Goal: Transaction & Acquisition: Book appointment/travel/reservation

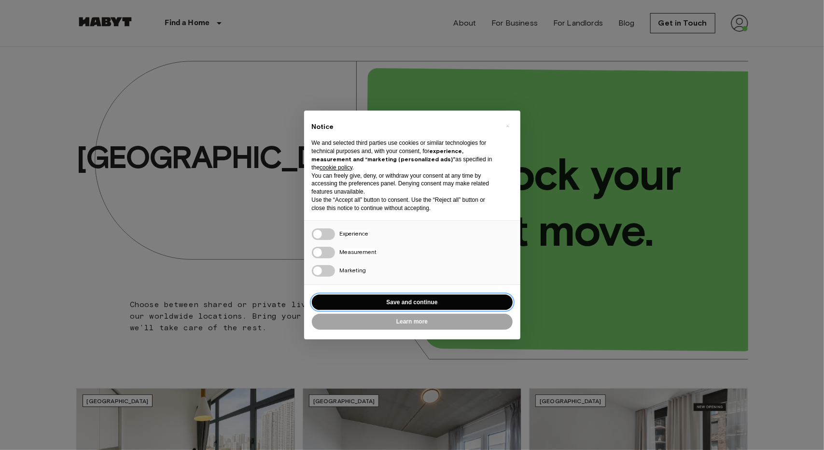
click at [411, 302] on button "Save and continue" at bounding box center [412, 303] width 201 height 16
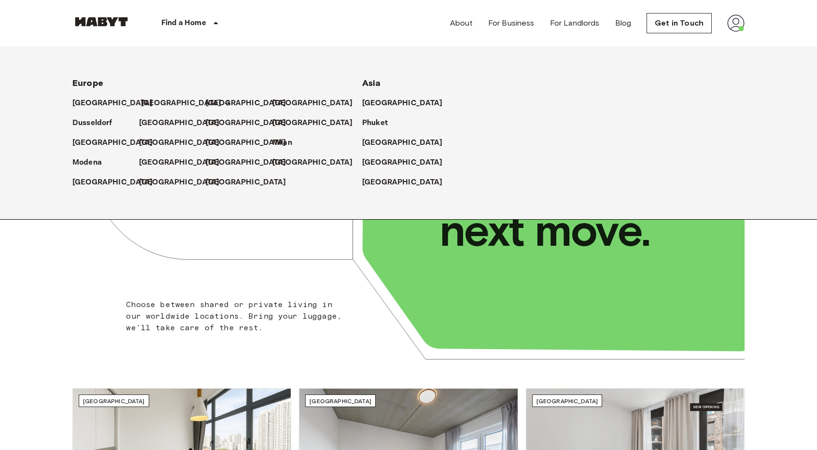
click at [150, 103] on p "[GEOGRAPHIC_DATA]" at bounding box center [181, 104] width 81 height 12
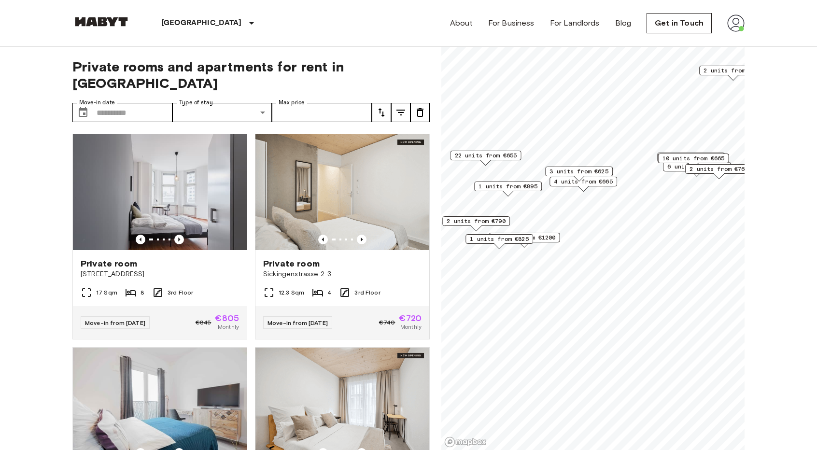
click at [738, 21] on img at bounding box center [735, 22] width 17 height 17
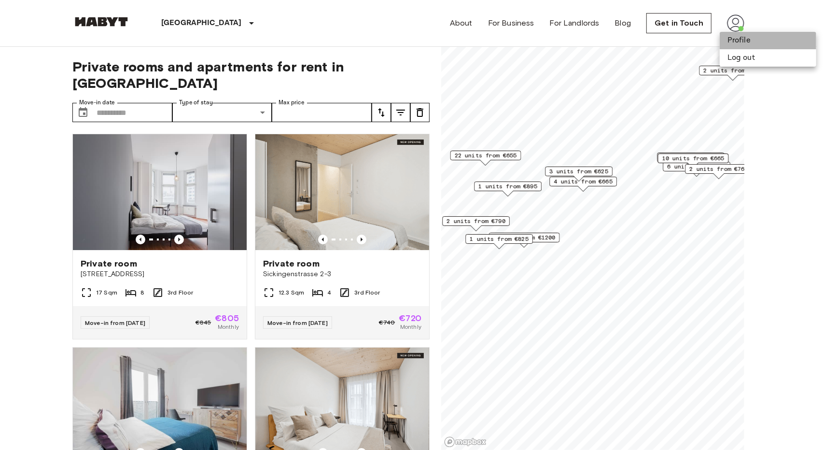
click at [740, 41] on li "Profile" at bounding box center [768, 40] width 97 height 17
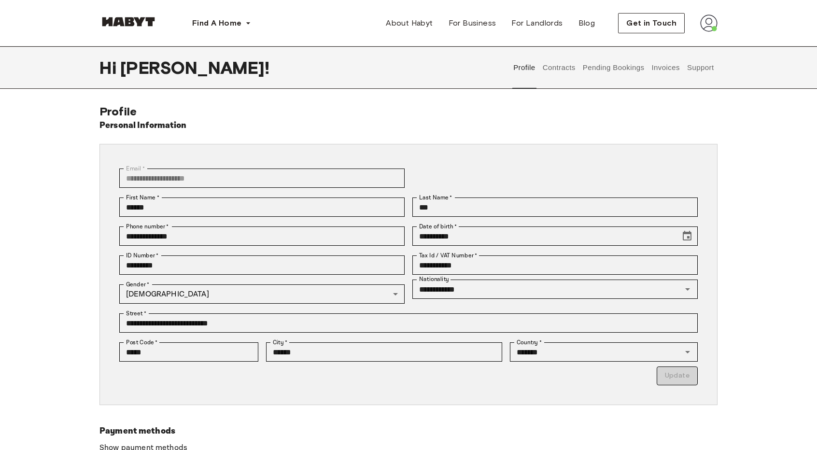
click at [572, 65] on button "Contracts" at bounding box center [558, 67] width 35 height 42
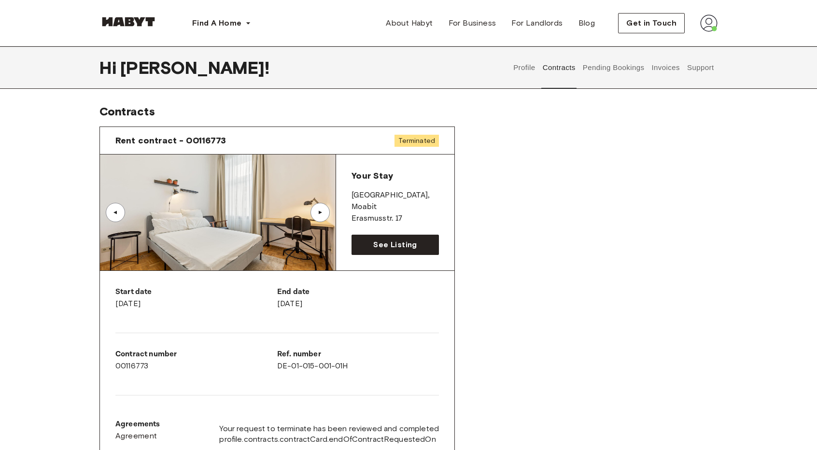
click at [604, 74] on button "Pending Bookings" at bounding box center [613, 67] width 64 height 42
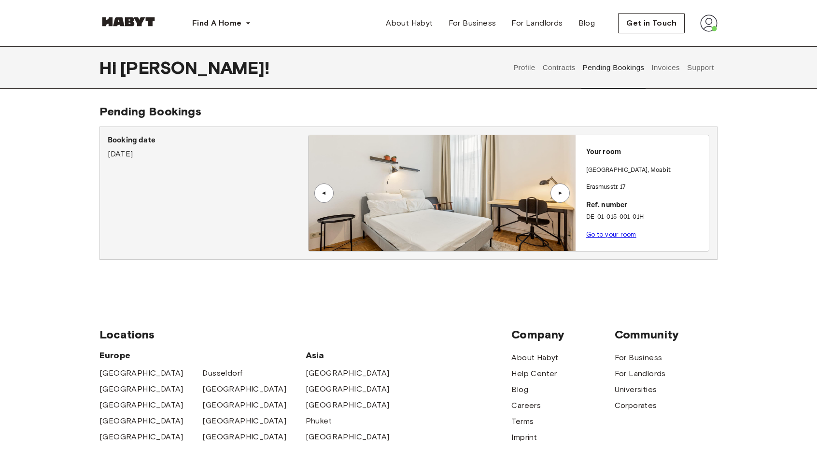
click at [526, 65] on button "Profile" at bounding box center [524, 67] width 25 height 42
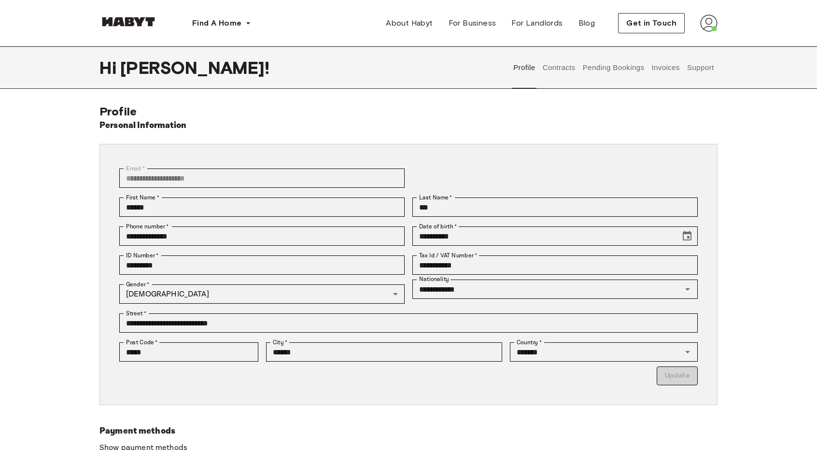
click at [676, 70] on button "Invoices" at bounding box center [665, 67] width 30 height 42
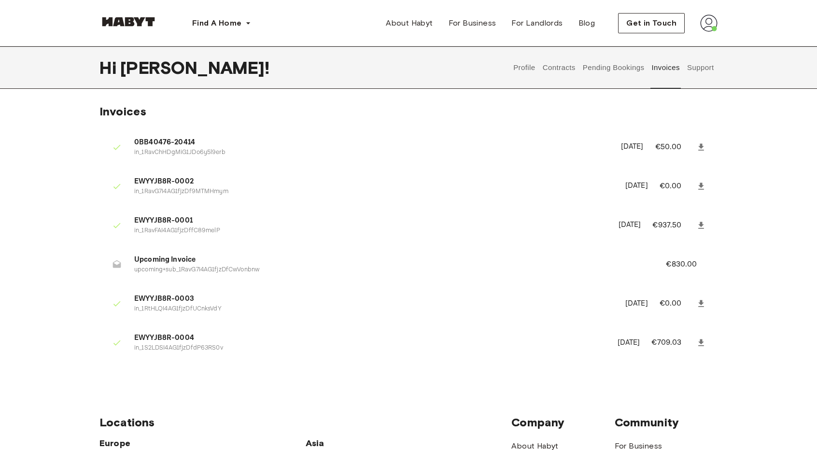
click at [697, 69] on button "Support" at bounding box center [700, 67] width 29 height 42
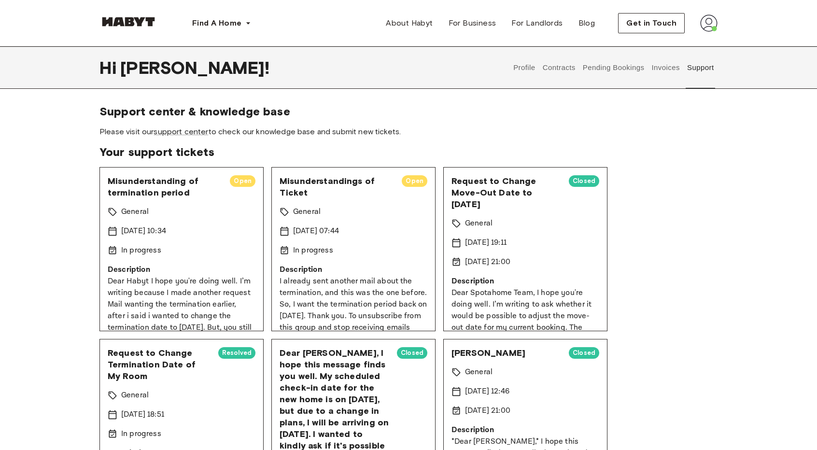
click at [706, 25] on img at bounding box center [708, 22] width 17 height 17
click at [709, 141] on div "Support center & knowledge base Please visit our support center to check our kn…" at bounding box center [408, 389] width 618 height 571
click at [739, 117] on div "Support center & knowledge base Please visit our support center to check our kn…" at bounding box center [408, 389] width 695 height 571
click at [711, 22] on img at bounding box center [708, 22] width 17 height 17
click at [556, 72] on button "Contracts" at bounding box center [558, 67] width 35 height 42
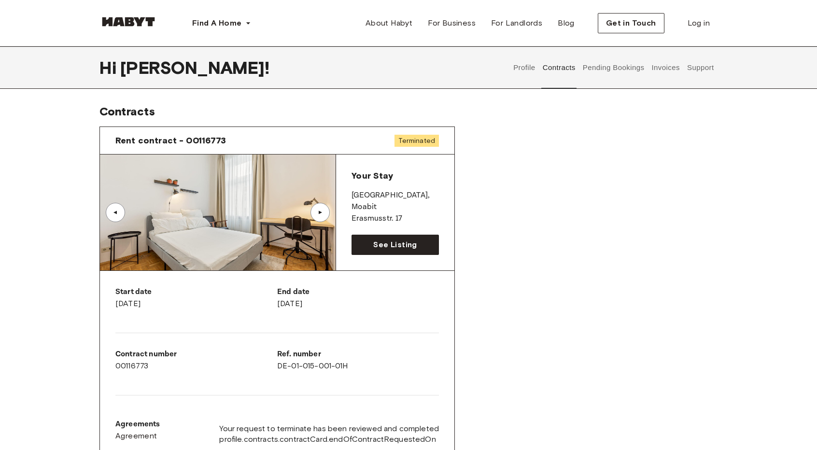
click at [635, 72] on button "Pending Bookings" at bounding box center [613, 67] width 64 height 42
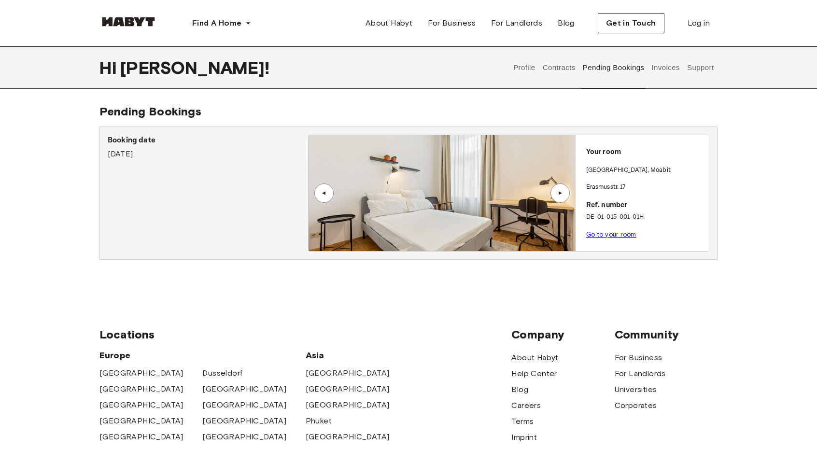
click at [660, 65] on button "Invoices" at bounding box center [665, 67] width 30 height 42
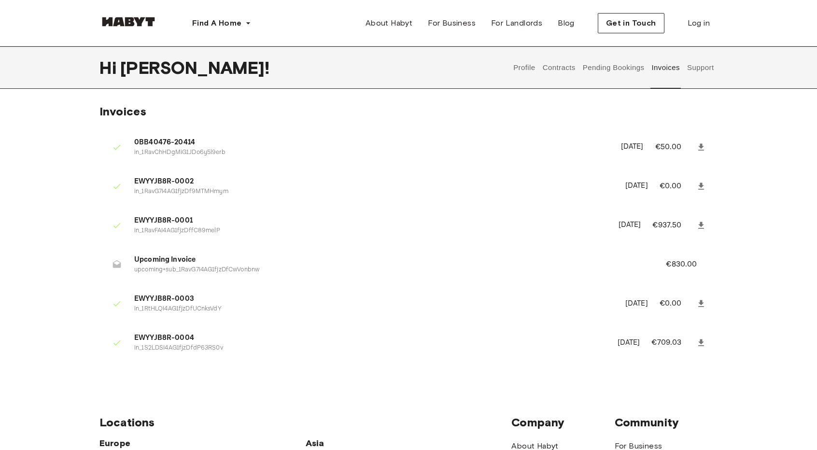
click at [619, 73] on button "Pending Bookings" at bounding box center [613, 67] width 64 height 42
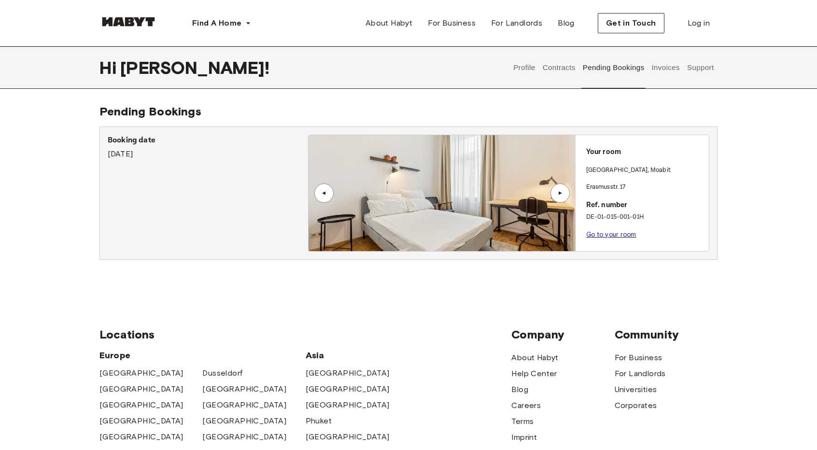
click at [569, 68] on button "Contracts" at bounding box center [558, 67] width 35 height 42
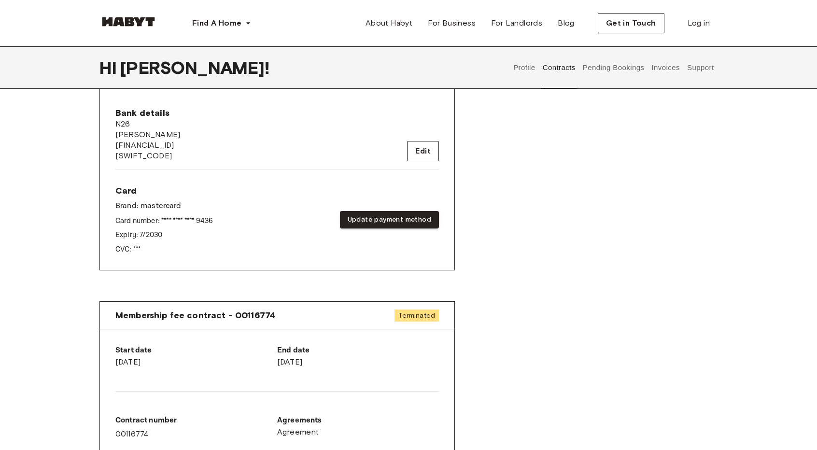
scroll to position [145, 0]
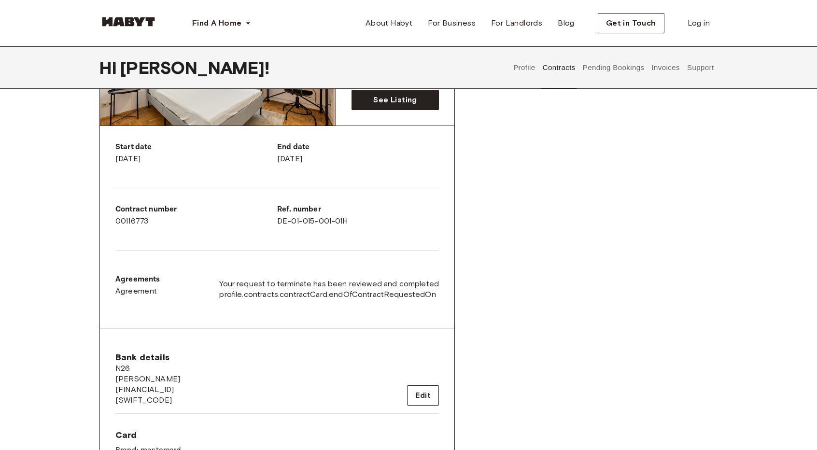
click at [692, 80] on button "Support" at bounding box center [700, 67] width 29 height 42
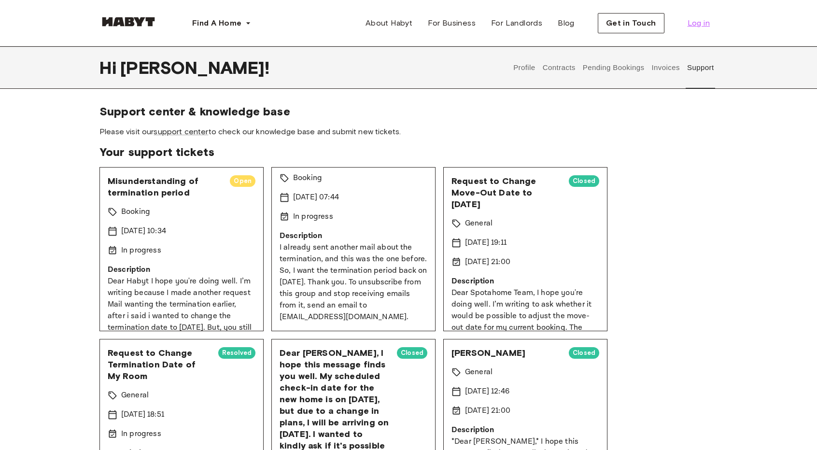
click at [697, 26] on span "Log in" at bounding box center [699, 23] width 22 height 12
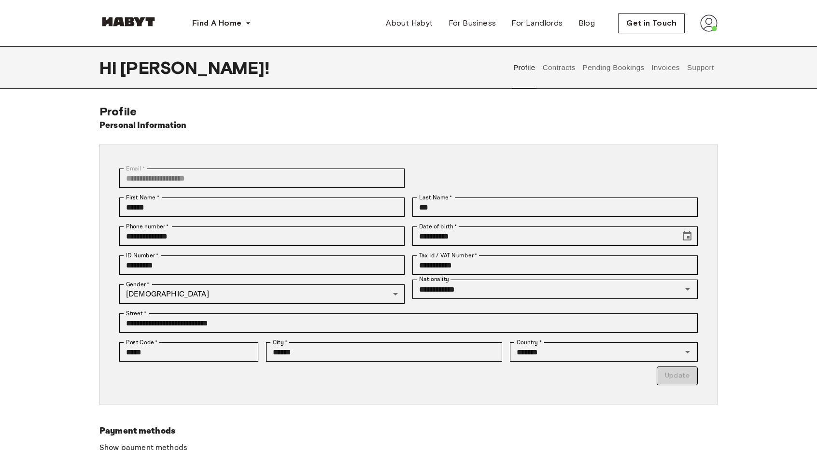
click at [565, 67] on button "Contracts" at bounding box center [558, 67] width 35 height 42
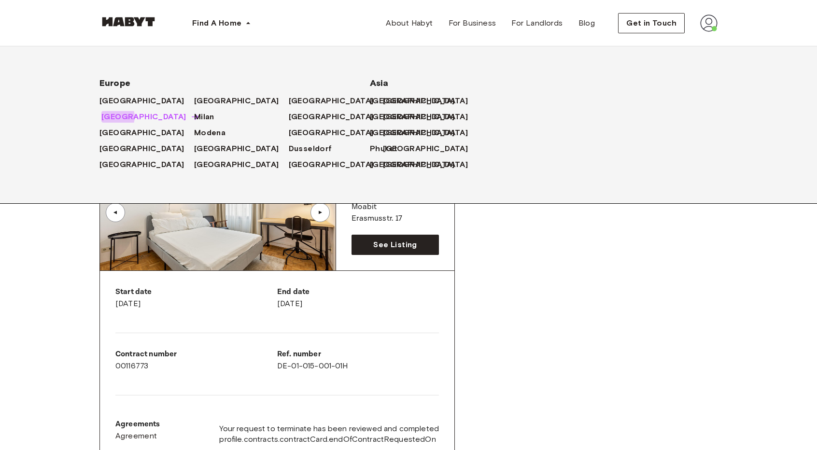
click at [112, 118] on span "[GEOGRAPHIC_DATA]" at bounding box center [143, 117] width 85 height 12
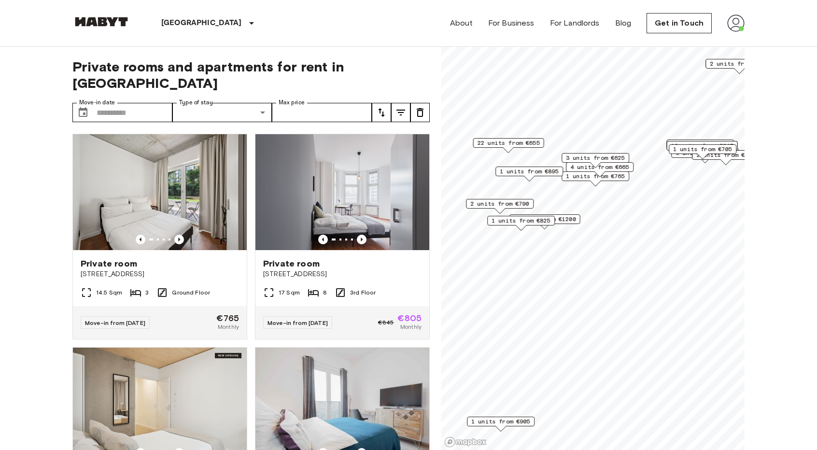
click at [525, 205] on span "2 units from €790" at bounding box center [499, 203] width 59 height 9
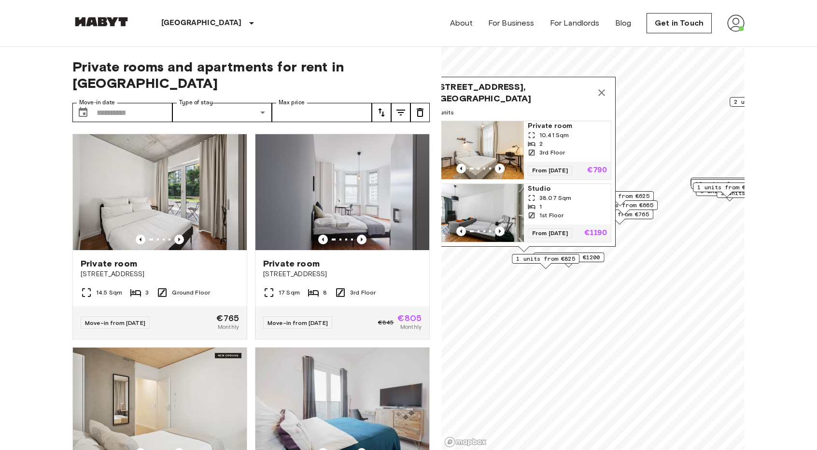
click at [604, 87] on icon "Map marker" at bounding box center [602, 93] width 12 height 12
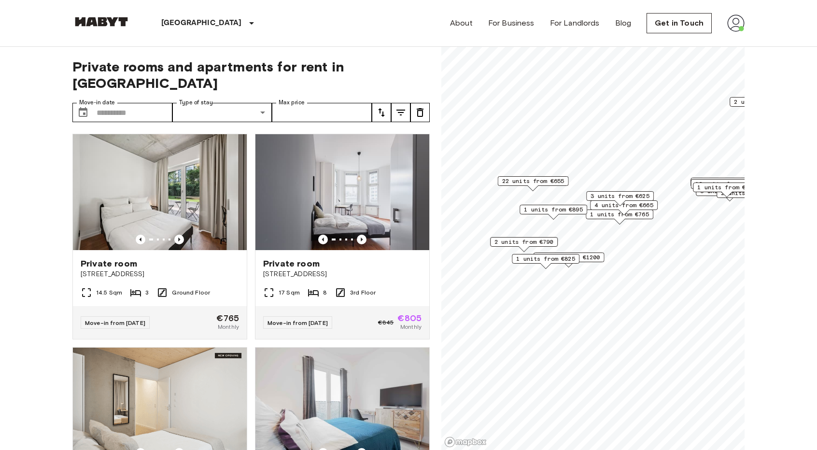
click at [624, 215] on span "1 units from €765" at bounding box center [619, 214] width 59 height 9
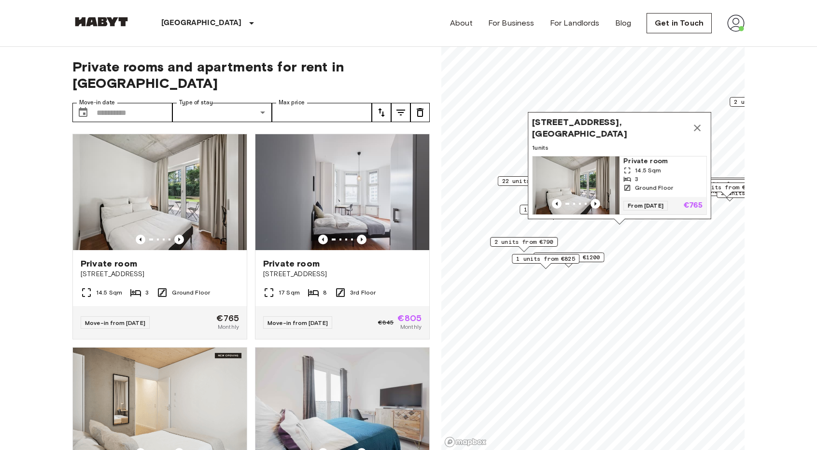
click at [588, 165] on img "Map marker" at bounding box center [576, 185] width 87 height 58
click at [573, 156] on img "Map marker" at bounding box center [576, 185] width 87 height 58
click at [703, 122] on icon "Map marker" at bounding box center [697, 128] width 12 height 12
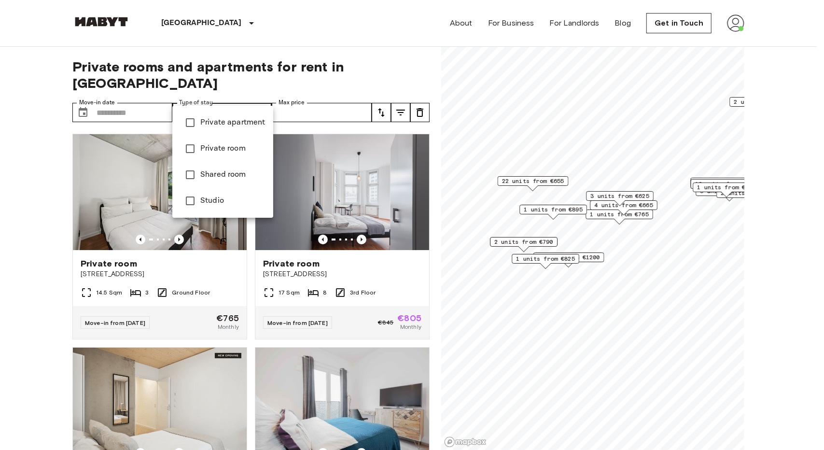
click at [240, 122] on span "Private apartment" at bounding box center [232, 123] width 65 height 12
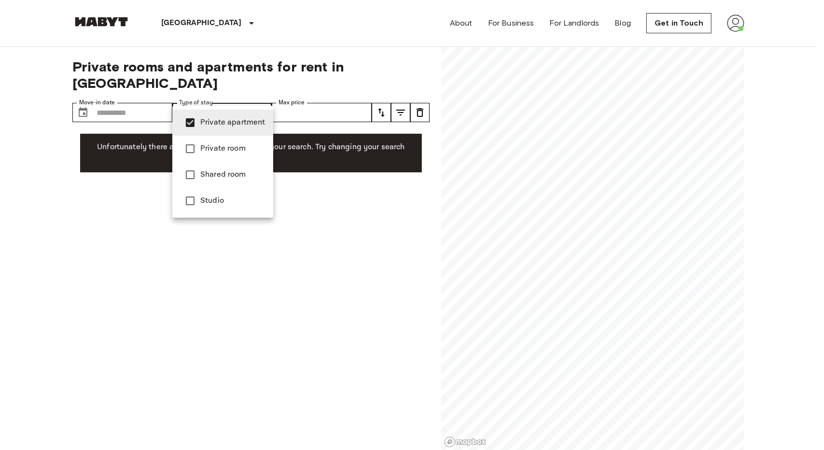
click at [220, 203] on span "Studio" at bounding box center [232, 201] width 65 height 12
type input "**********"
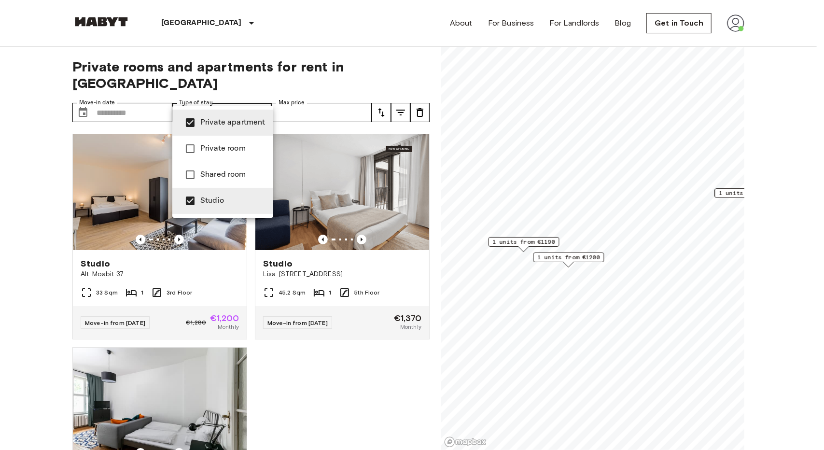
click at [632, 249] on div at bounding box center [412, 225] width 824 height 450
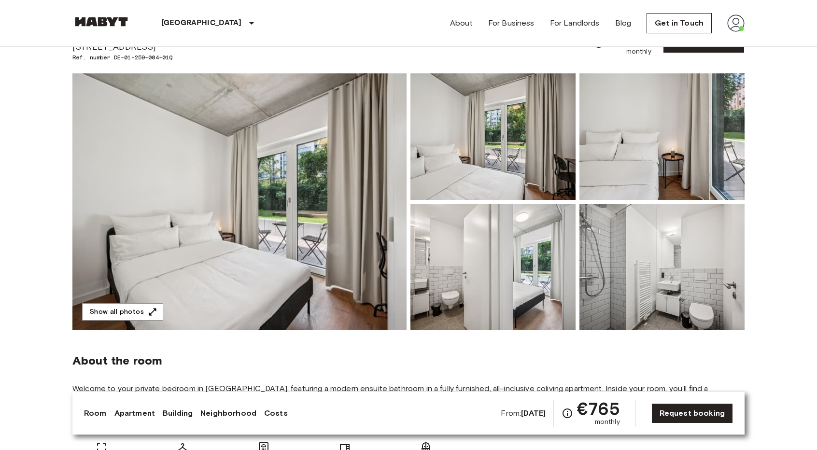
scroll to position [48, 0]
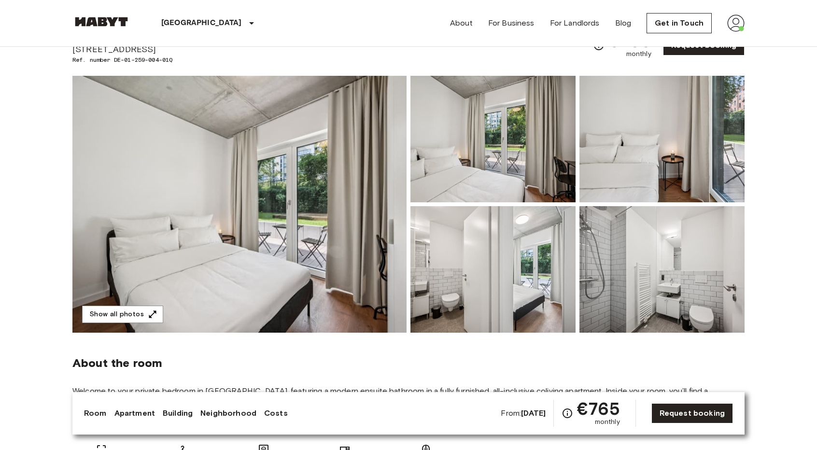
click at [334, 219] on img at bounding box center [239, 204] width 334 height 257
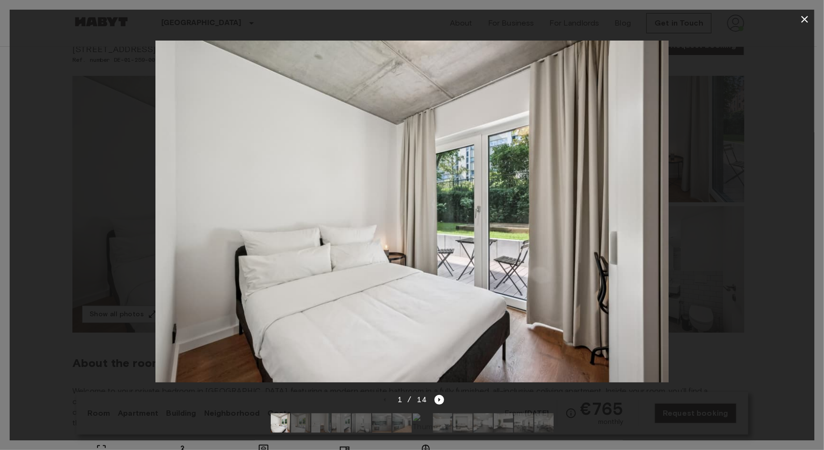
click at [804, 20] on icon "button" at bounding box center [804, 19] width 7 height 7
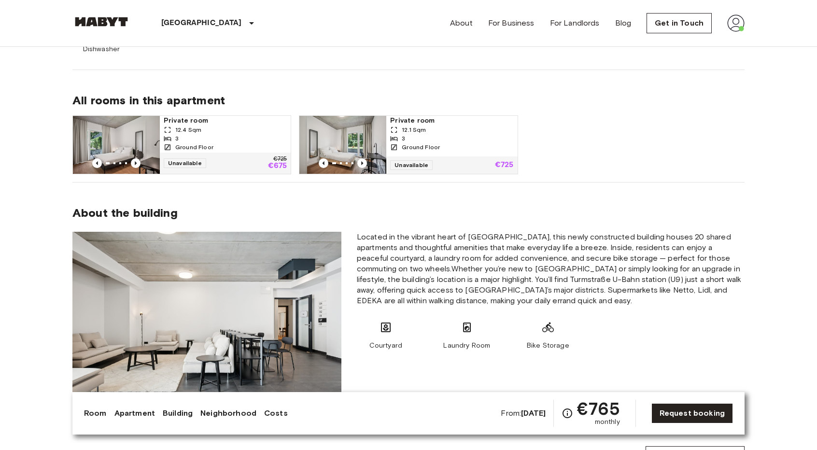
scroll to position [676, 0]
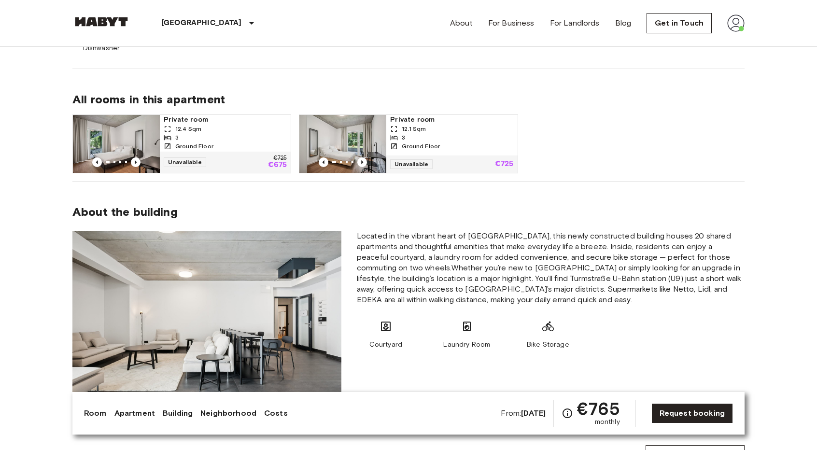
click at [100, 136] on img at bounding box center [116, 144] width 87 height 58
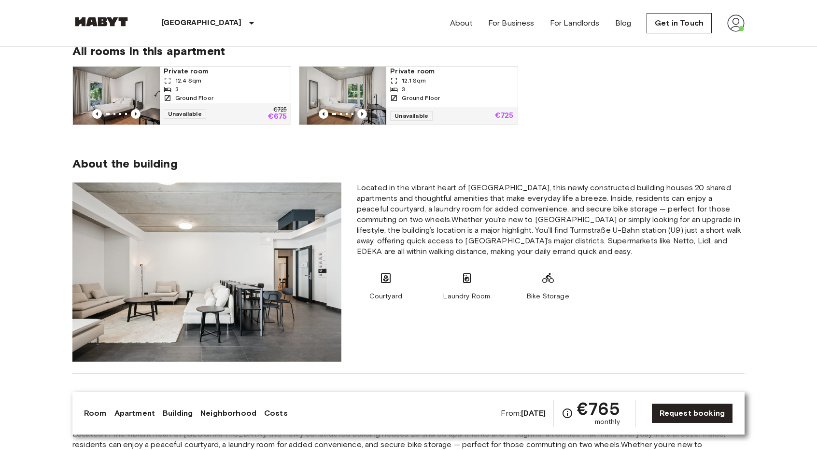
click at [374, 89] on img at bounding box center [342, 96] width 87 height 58
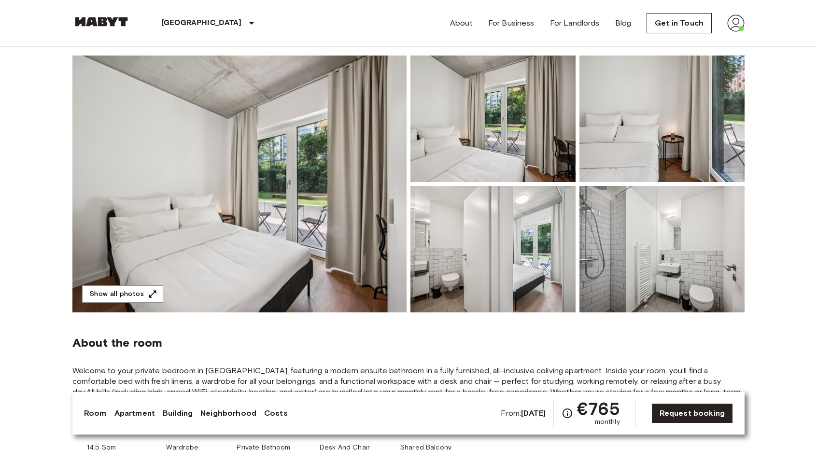
scroll to position [145, 0]
